Goal: Task Accomplishment & Management: Use online tool/utility

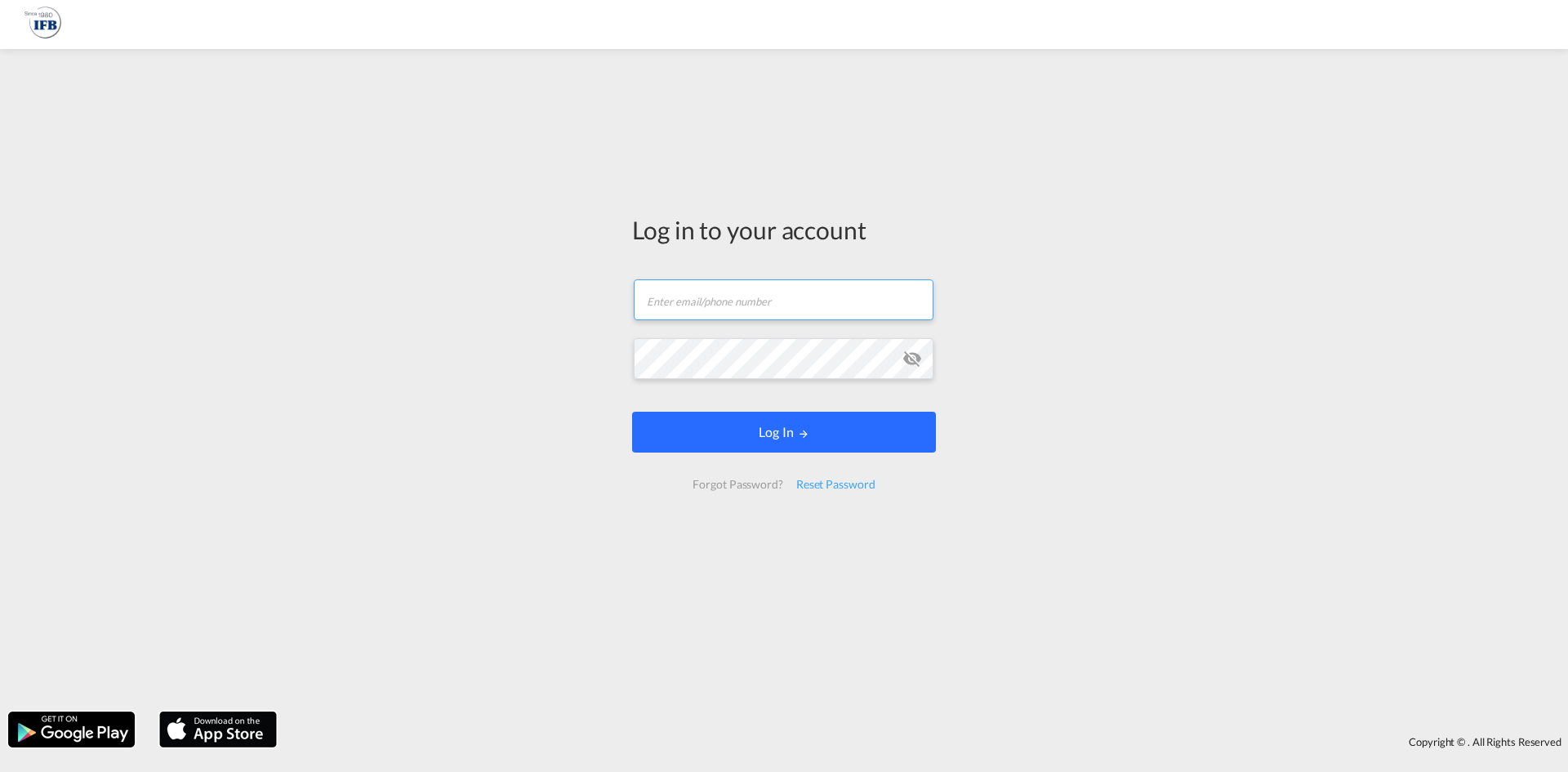
type input "manuel.cohrs@ifbhamburg.de"
click at [804, 440] on md-icon "LOGIN" at bounding box center [803, 433] width 11 height 11
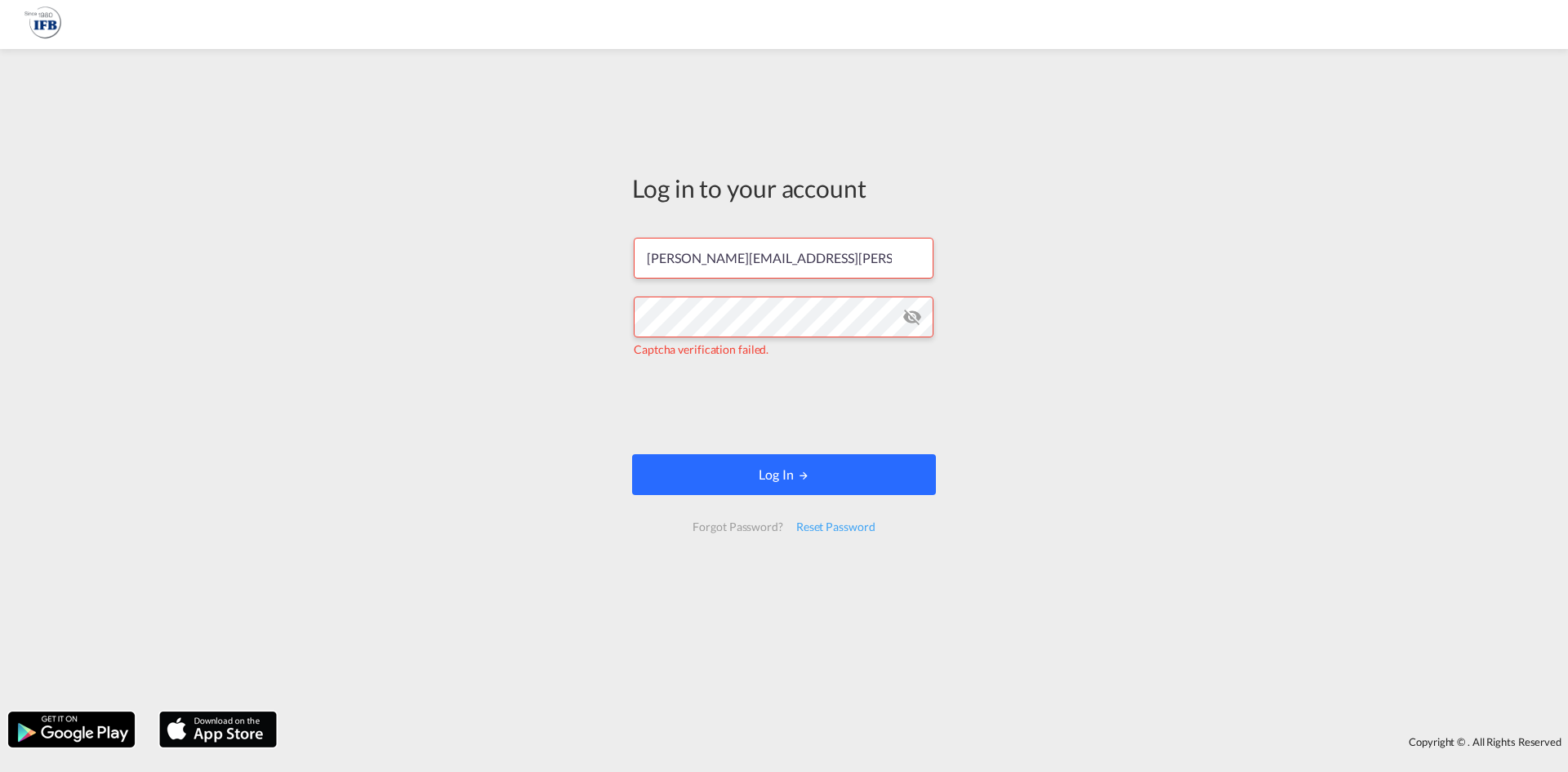
click at [824, 481] on button "Log In" at bounding box center [784, 475] width 304 height 41
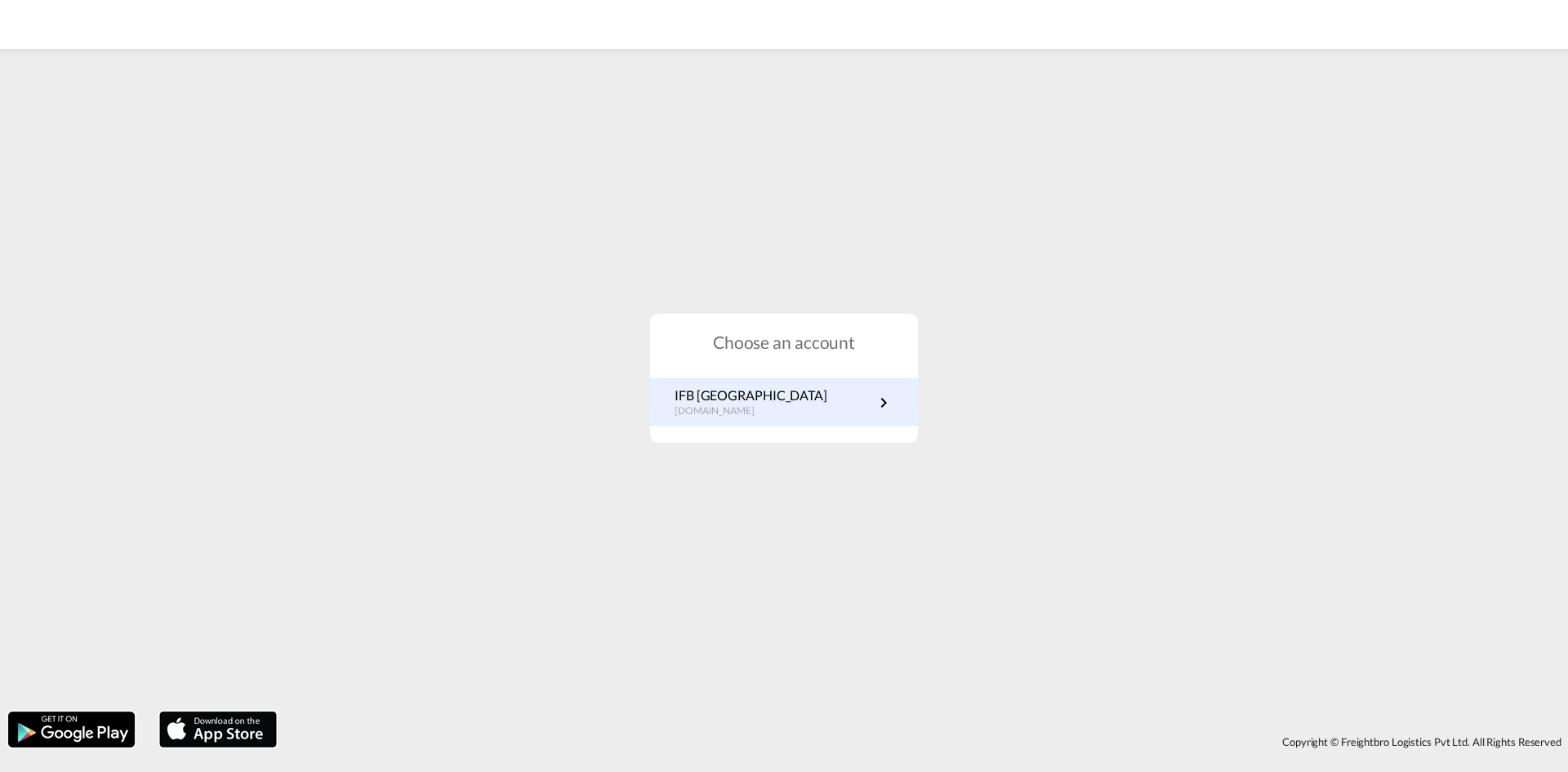
click at [790, 413] on link "IFB Germany de.portal.ifb.com" at bounding box center [784, 402] width 219 height 32
